Goal: Task Accomplishment & Management: Manage account settings

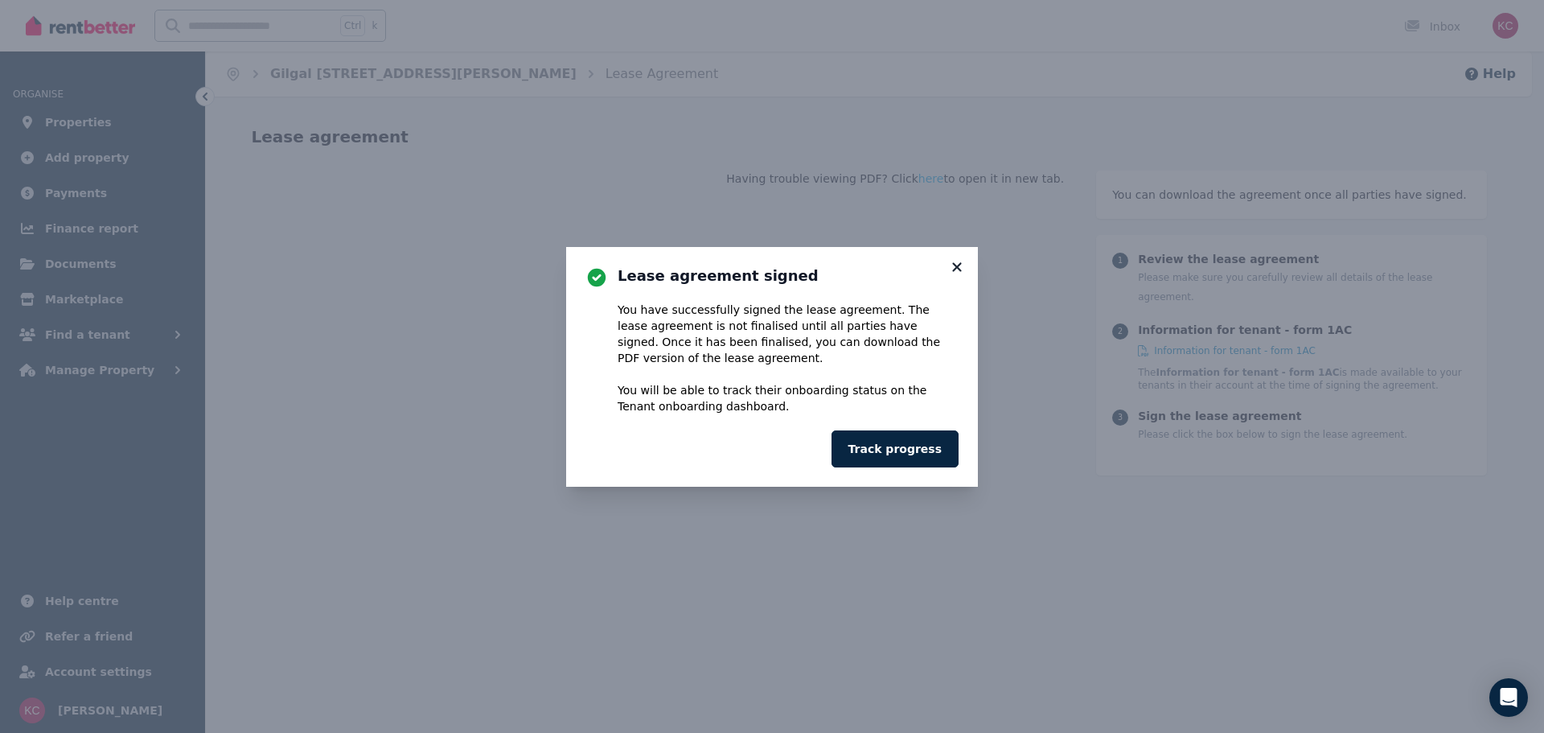
click at [954, 267] on icon at bounding box center [957, 267] width 16 height 14
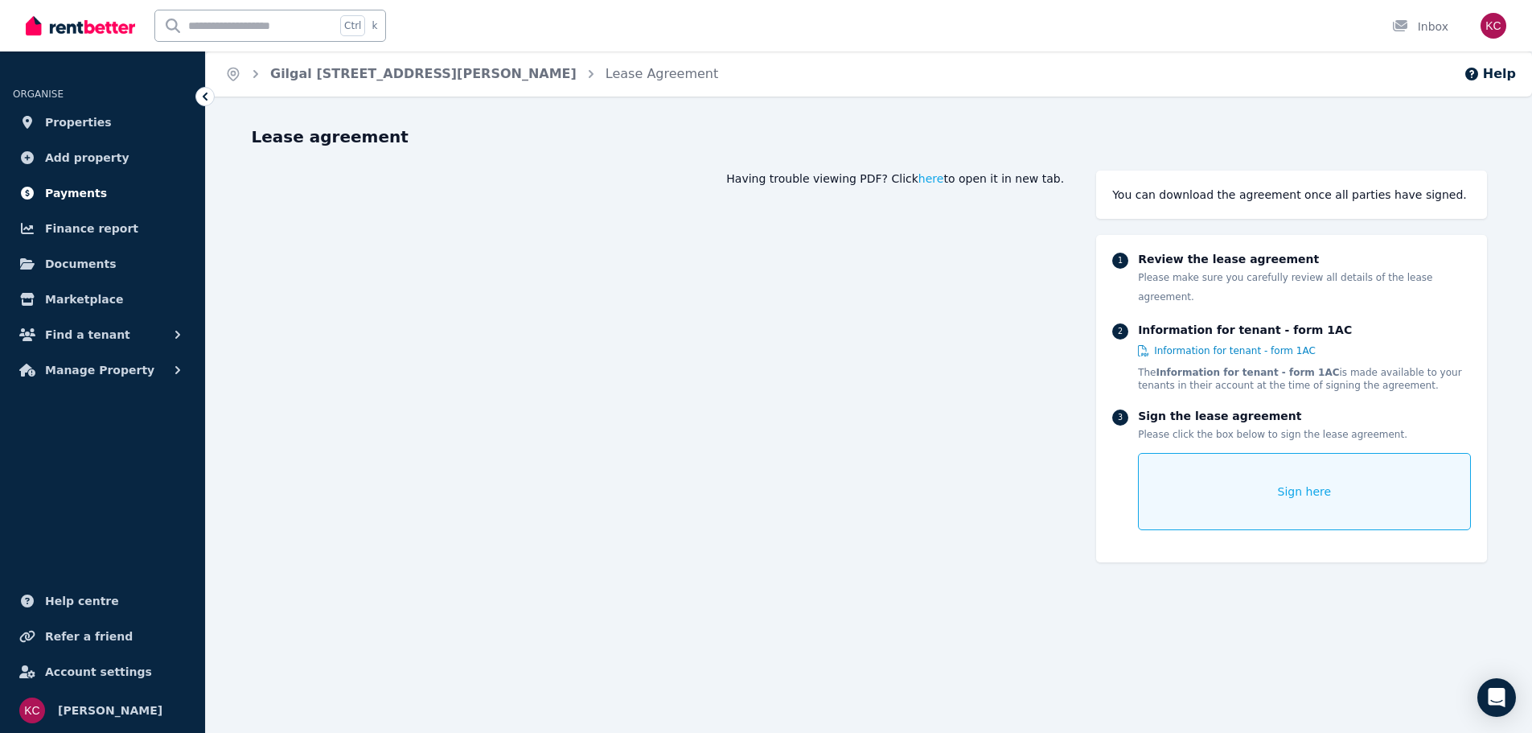
click at [51, 197] on span "Payments" at bounding box center [76, 192] width 62 height 19
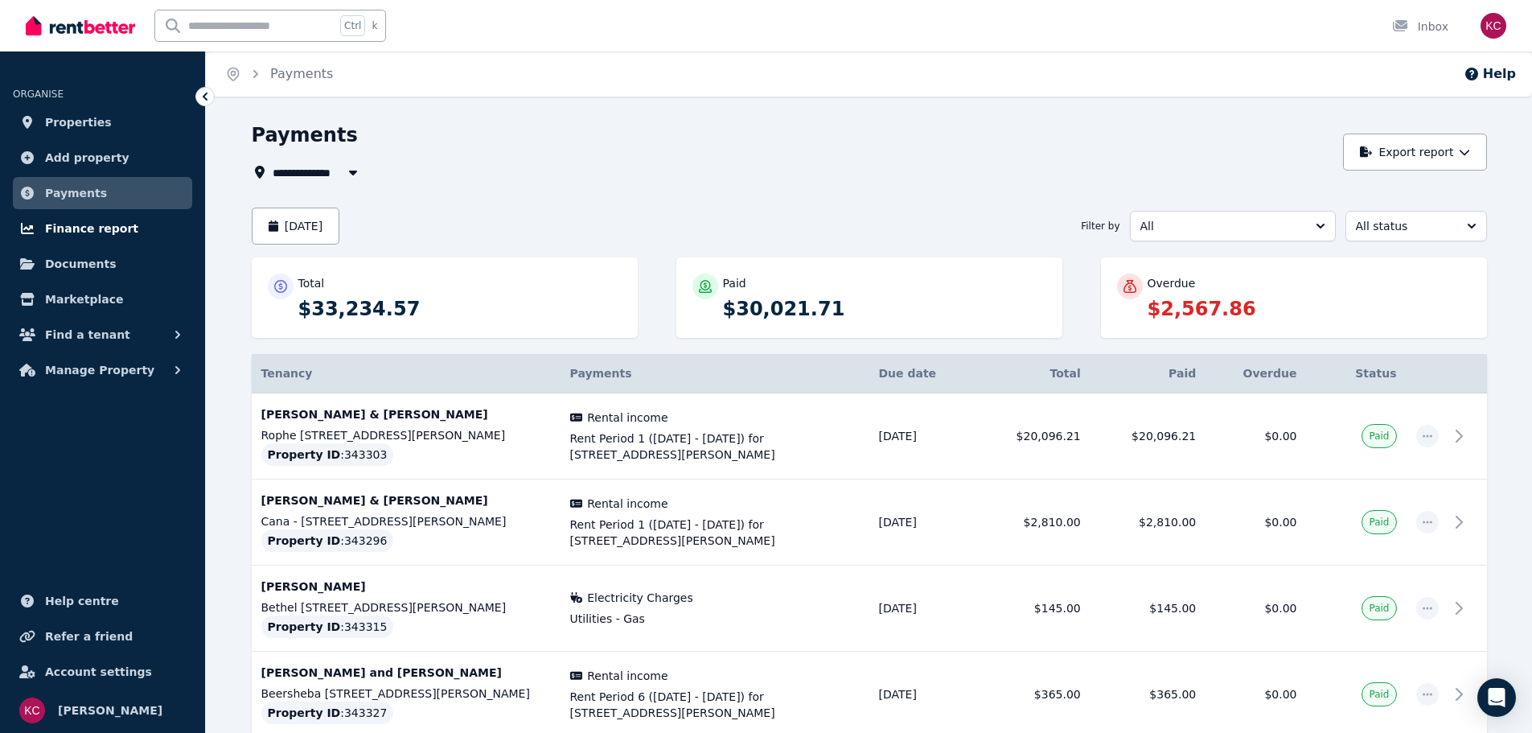
click at [58, 228] on span "Finance report" at bounding box center [91, 228] width 93 height 19
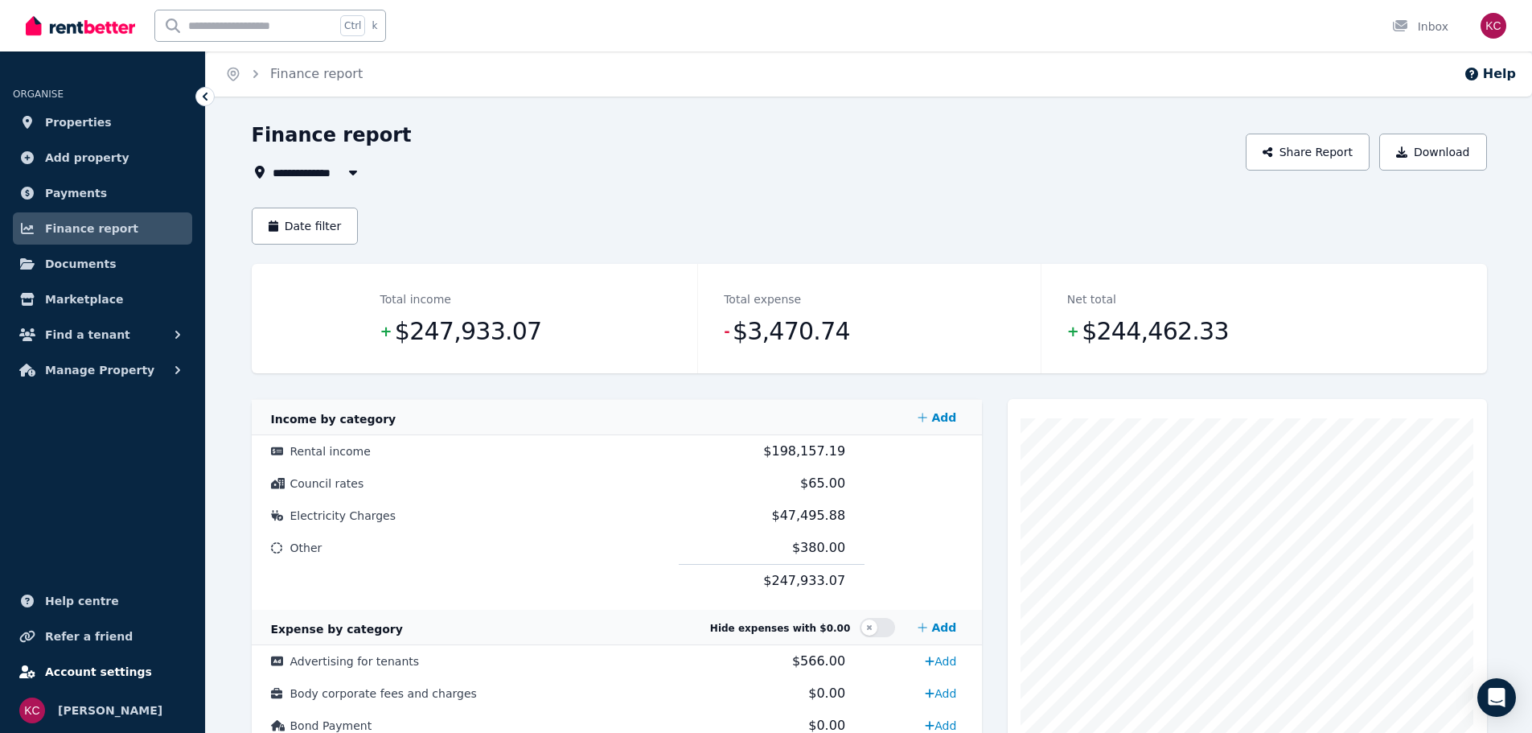
click at [77, 678] on span "Account settings" at bounding box center [98, 671] width 107 height 19
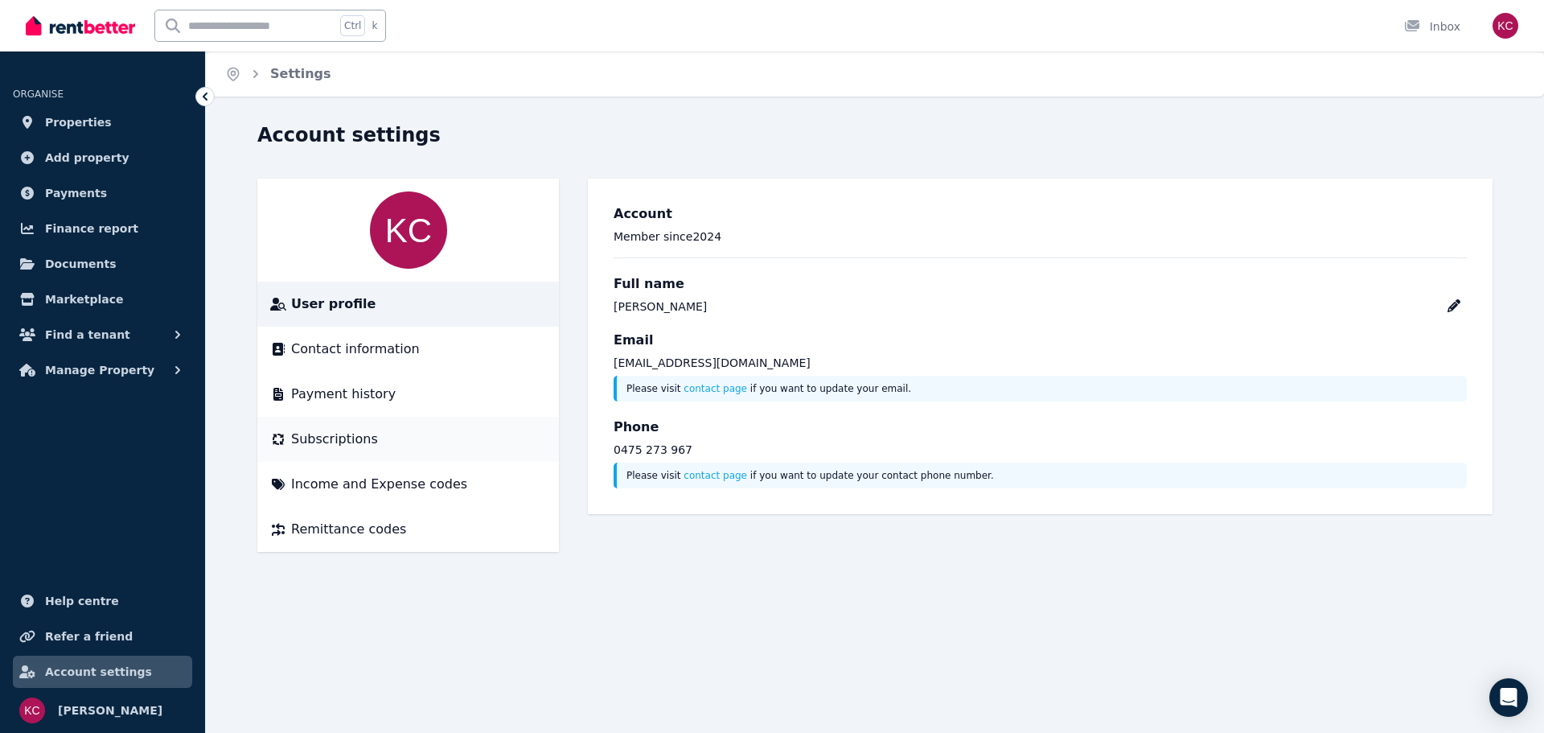
click at [381, 429] on div "Subscriptions" at bounding box center [408, 438] width 276 height 19
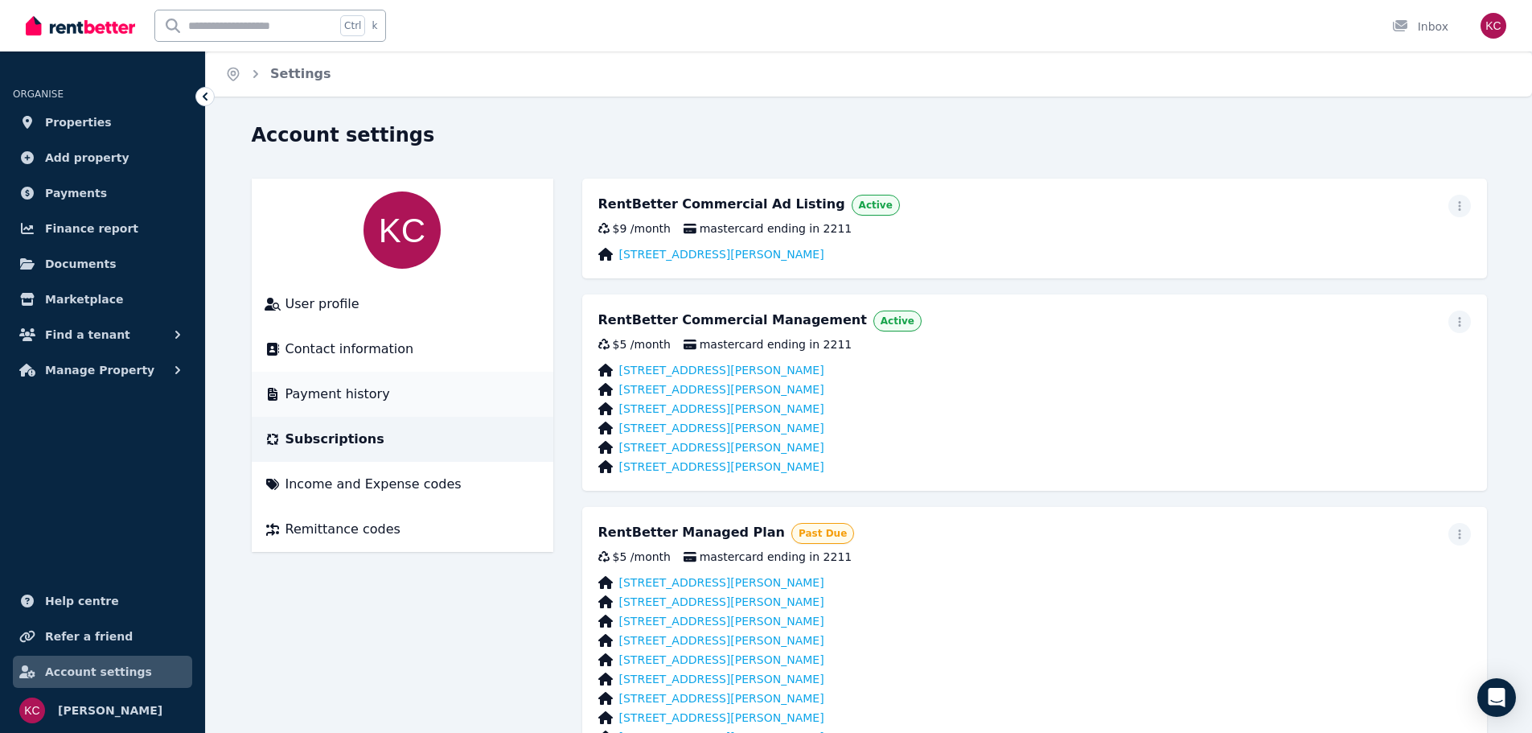
click at [392, 390] on div "Payment history" at bounding box center [403, 393] width 276 height 19
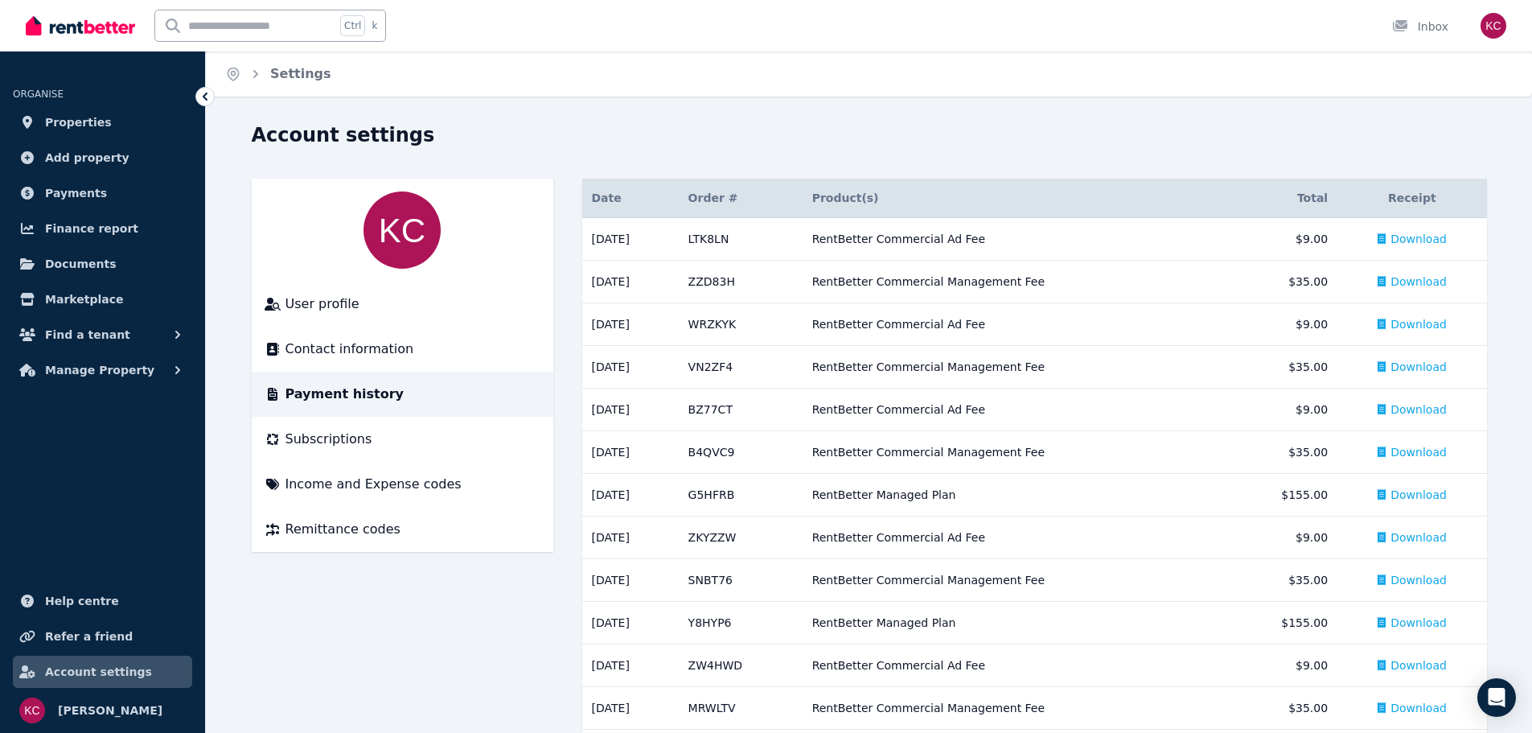
scroll to position [80, 0]
